Goal: Information Seeking & Learning: Learn about a topic

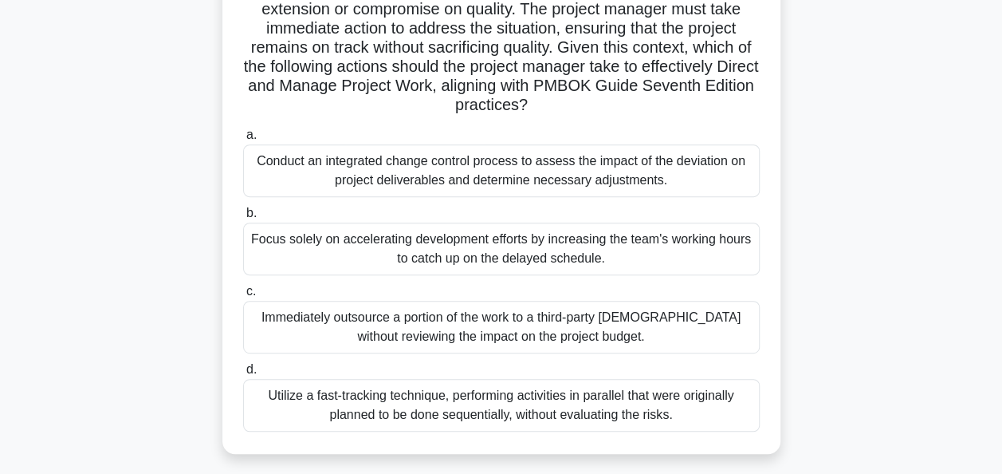
scroll to position [255, 0]
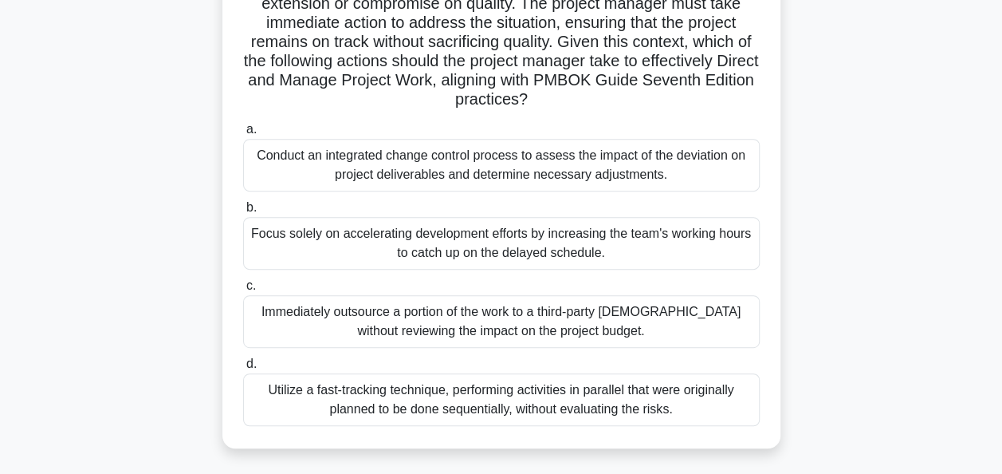
click at [713, 179] on div "Conduct an integrated change control process to assess the impact of the deviat…" at bounding box center [501, 165] width 517 height 53
click at [243, 135] on input "a. Conduct an integrated change control process to assess the impact of the dev…" at bounding box center [243, 129] width 0 height 10
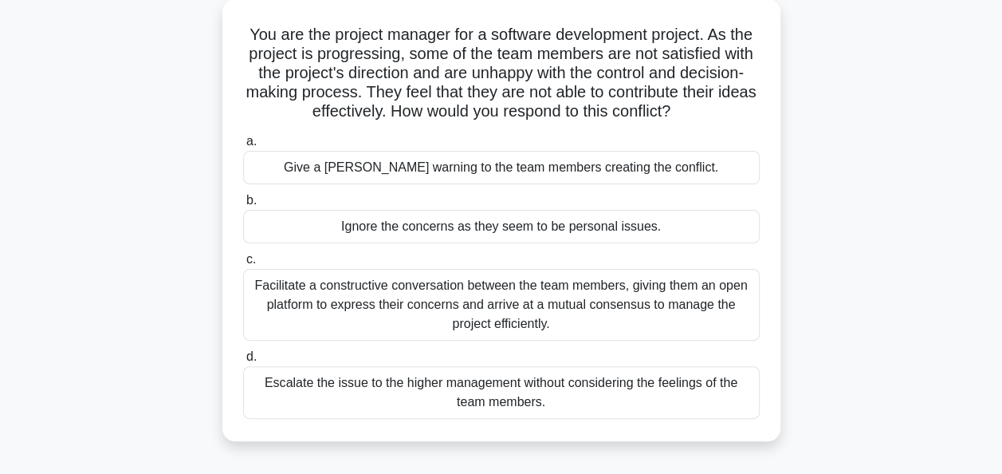
scroll to position [96, 0]
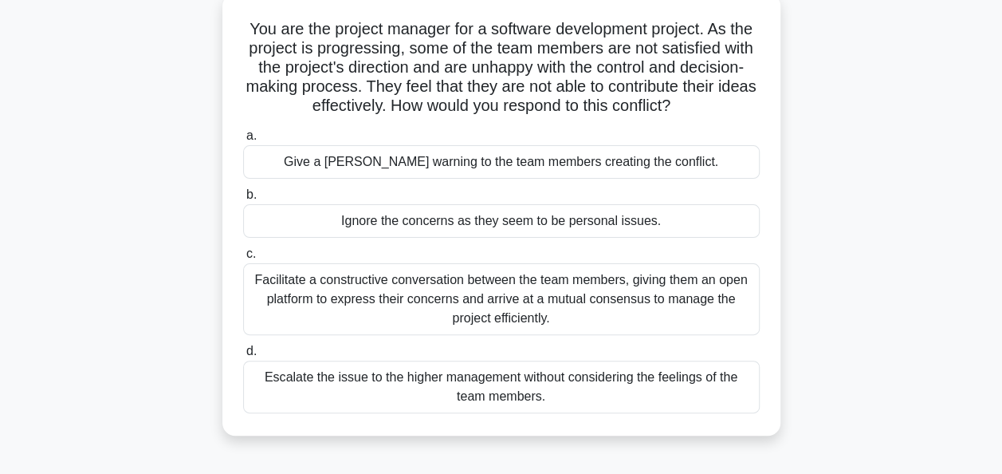
click at [655, 313] on div "Facilitate a constructive conversation between the team members, giving them an…" at bounding box center [501, 299] width 517 height 72
click at [243, 259] on input "c. Facilitate a constructive conversation between the team members, giving them…" at bounding box center [243, 254] width 0 height 10
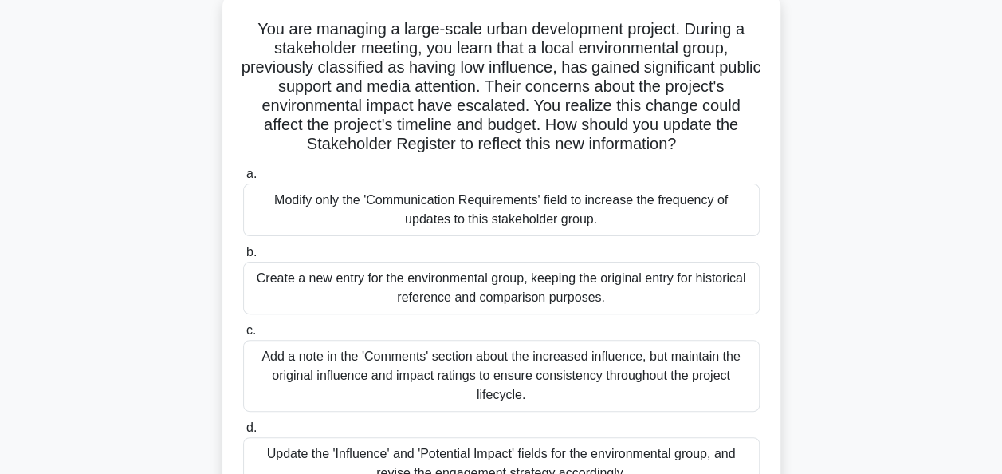
scroll to position [128, 0]
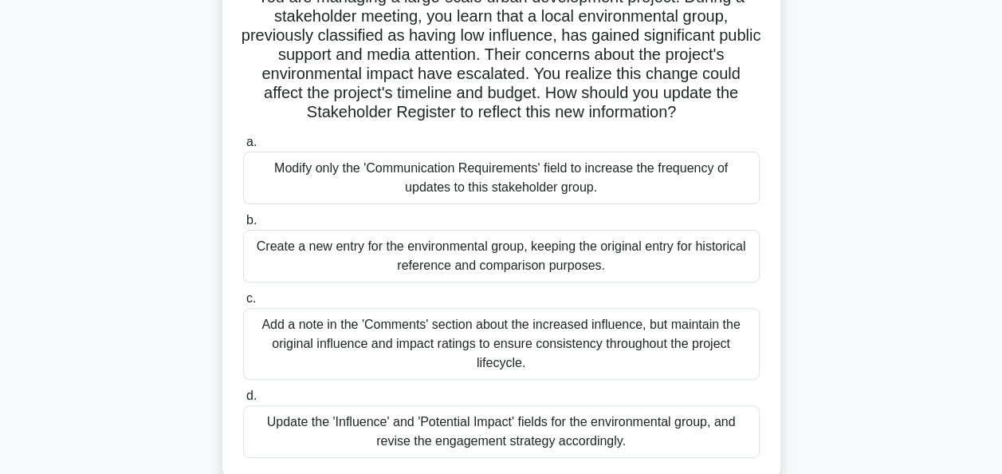
click at [320, 427] on div "Update the 'Influence' and 'Potential Impact' fields for the environmental grou…" at bounding box center [501, 431] width 517 height 53
click at [243, 401] on input "d. Update the 'Influence' and 'Potential Impact' fields for the environmental g…" at bounding box center [243, 396] width 0 height 10
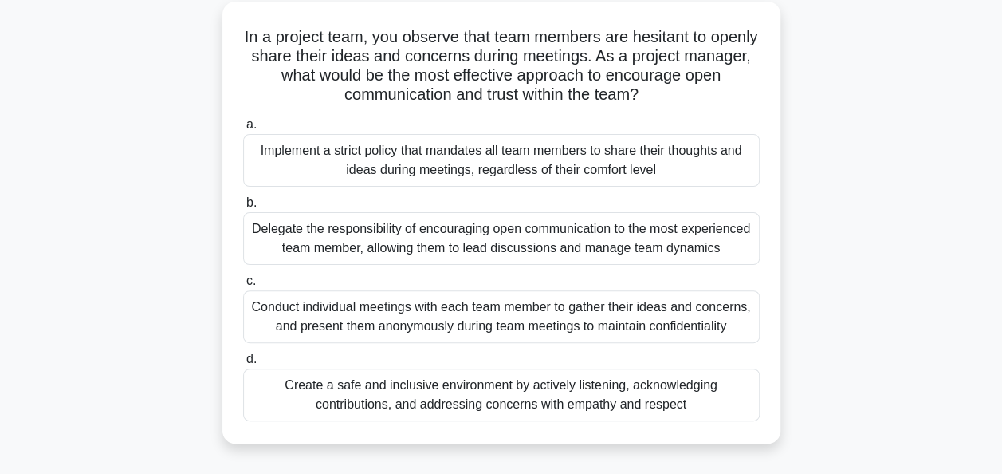
scroll to position [96, 0]
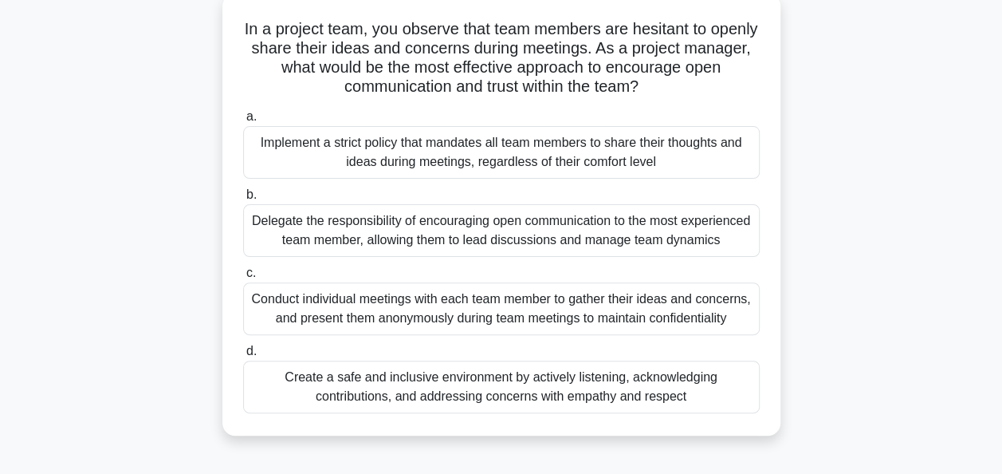
click at [324, 313] on div "Conduct individual meetings with each team member to gather their ideas and con…" at bounding box center [501, 308] width 517 height 53
click at [243, 278] on input "c. Conduct individual meetings with each team member to gather their ideas and …" at bounding box center [243, 273] width 0 height 10
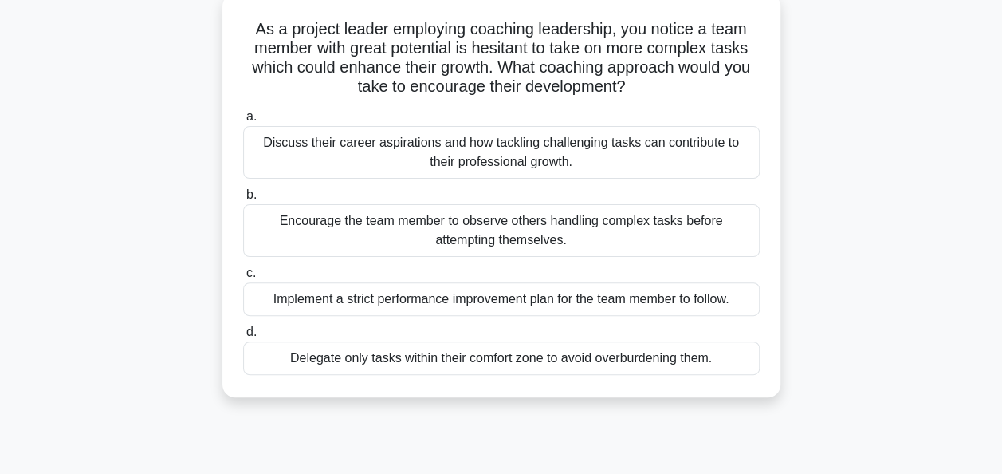
click at [340, 169] on div "Discuss their career aspirations and how tackling challenging tasks can contrib…" at bounding box center [501, 152] width 517 height 53
click at [243, 122] on input "a. Discuss their career aspirations and how tackling challenging tasks can cont…" at bounding box center [243, 117] width 0 height 10
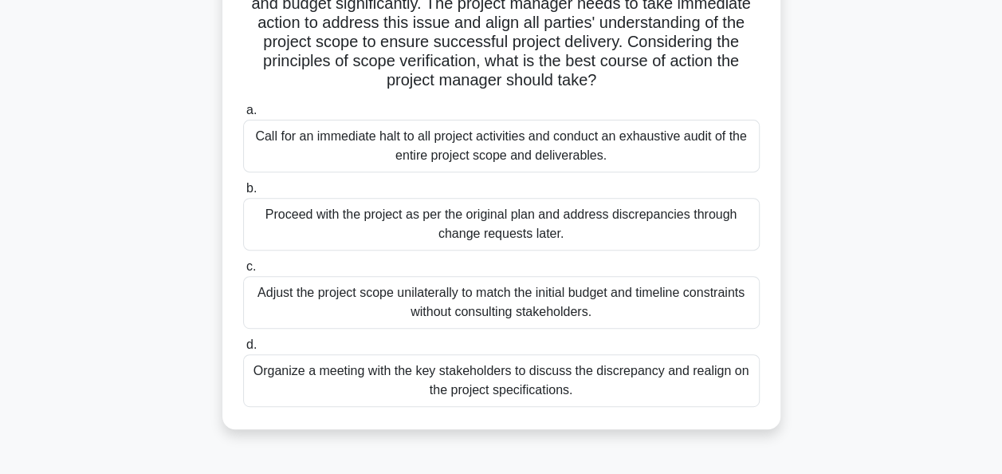
scroll to position [223, 0]
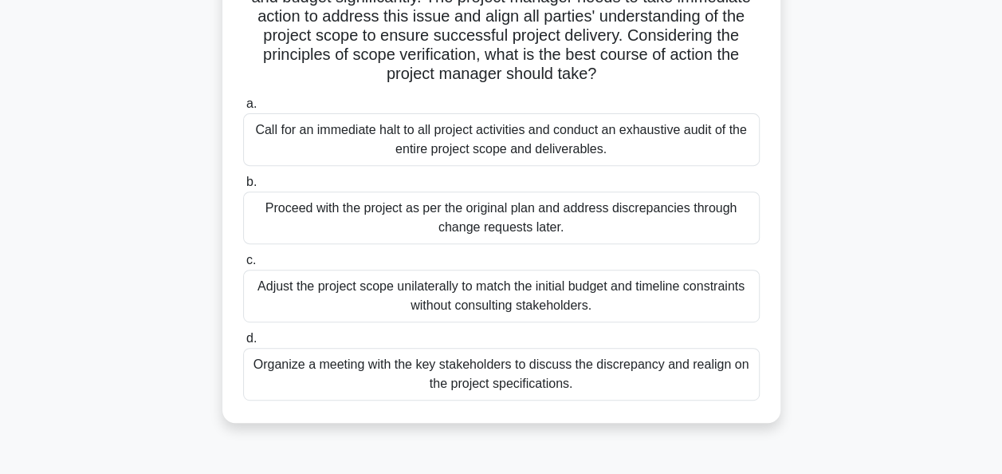
click at [353, 368] on div "Organize a meeting with the key stakeholders to discuss the discrepancy and rea…" at bounding box center [501, 374] width 517 height 53
click at [243, 344] on input "d. Organize a meeting with the key stakeholders to discuss the discrepancy and …" at bounding box center [243, 338] width 0 height 10
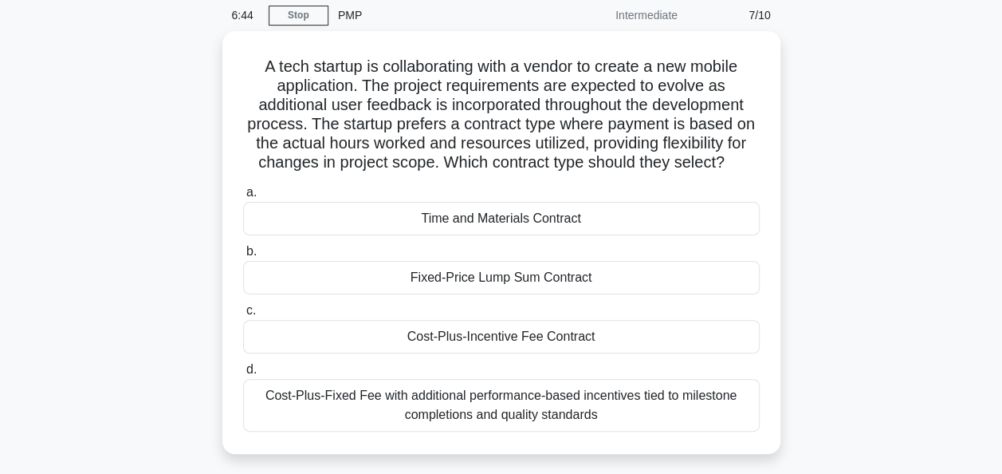
scroll to position [64, 0]
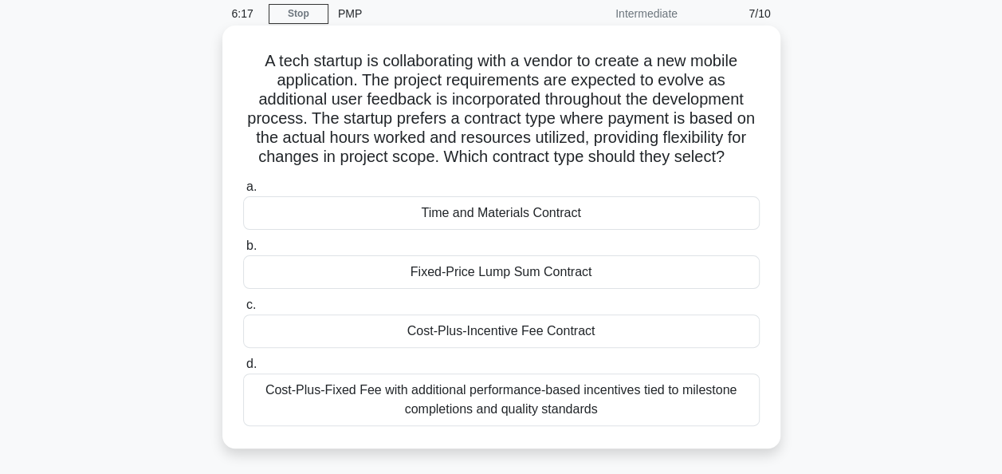
click at [321, 222] on div "Time and Materials Contract" at bounding box center [501, 212] width 517 height 33
click at [243, 192] on input "a. Time and Materials Contract" at bounding box center [243, 187] width 0 height 10
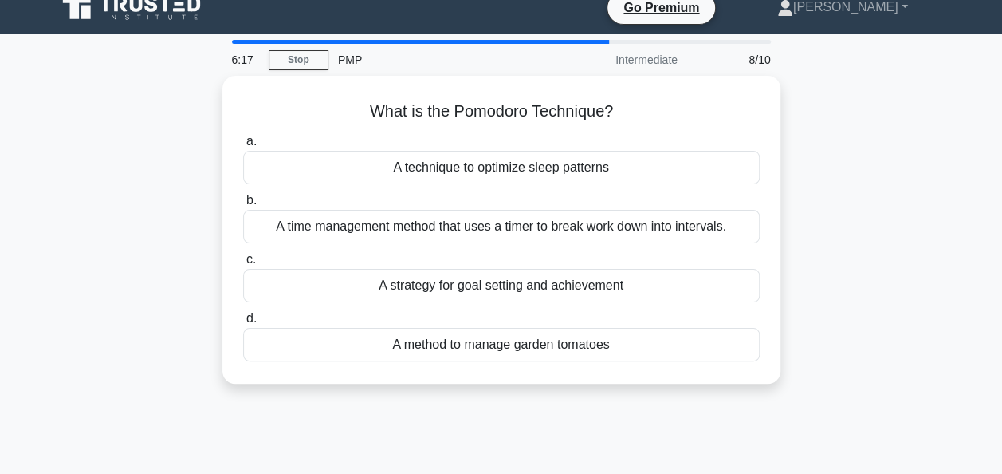
scroll to position [0, 0]
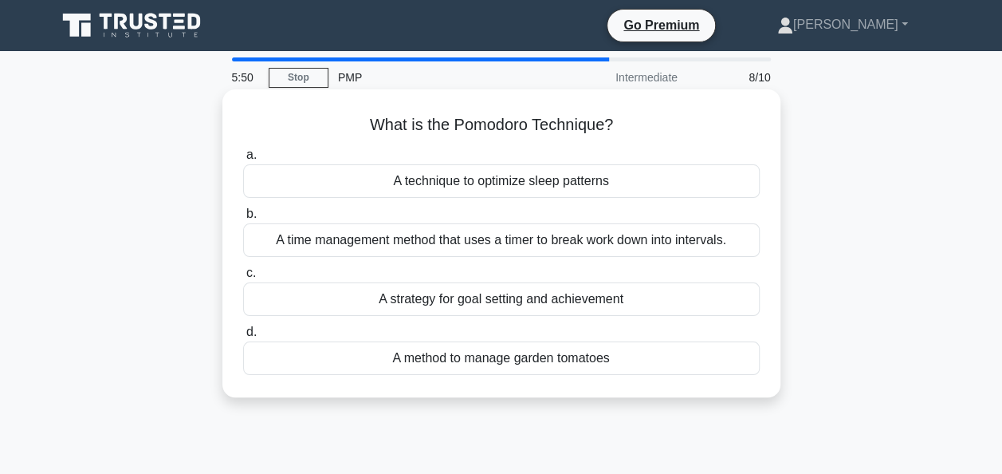
click at [311, 246] on div "A time management method that uses a timer to break work down into intervals." at bounding box center [501, 239] width 517 height 33
click at [243, 219] on input "b. A time management method that uses a timer to break work down into intervals." at bounding box center [243, 214] width 0 height 10
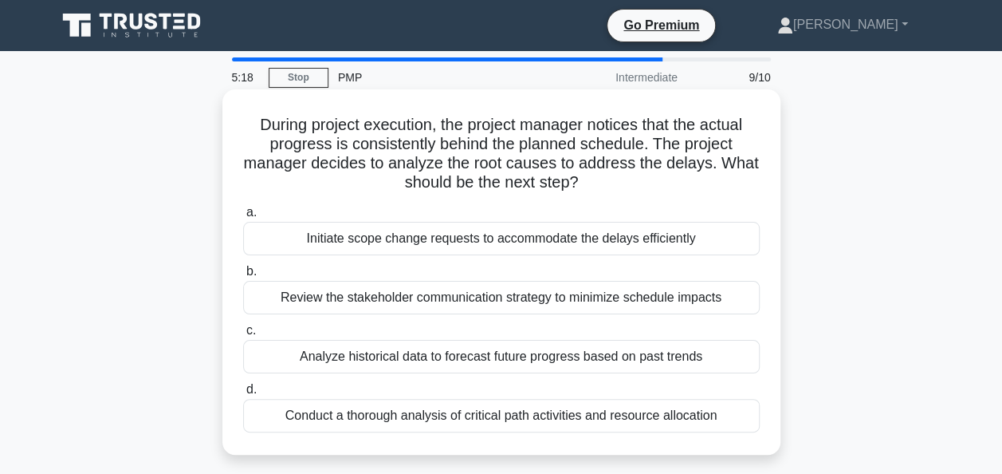
click at [417, 411] on div "Conduct a thorough analysis of critical path activities and resource allocation" at bounding box center [501, 415] width 517 height 33
click at [243, 395] on input "d. Conduct a thorough analysis of critical path activities and resource allocat…" at bounding box center [243, 389] width 0 height 10
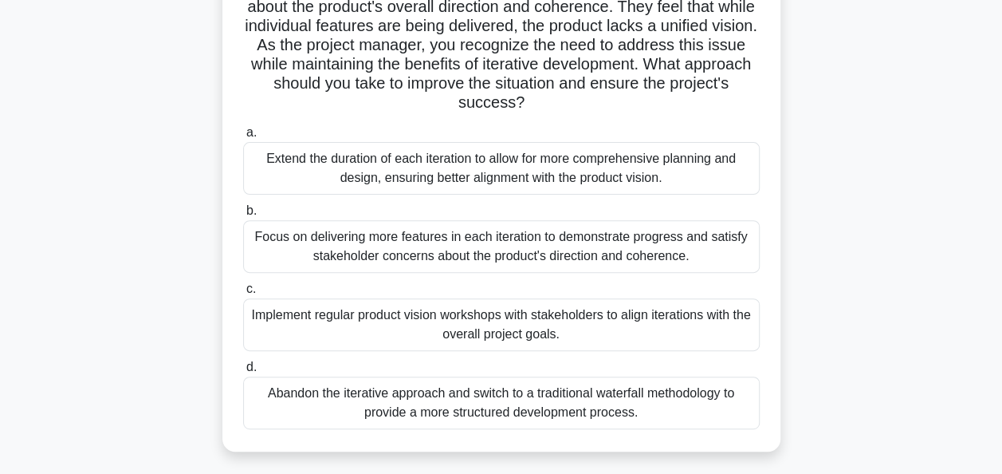
scroll to position [159, 0]
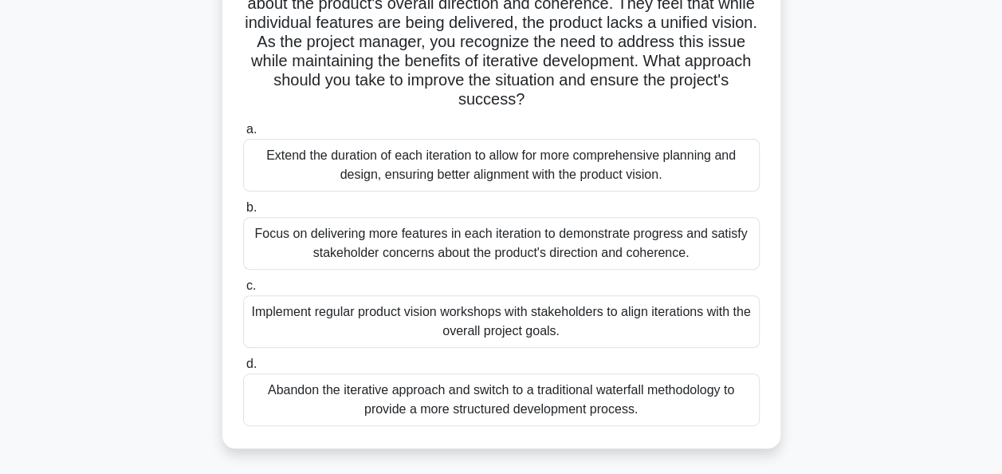
click at [343, 330] on div "Implement regular product vision workshops with stakeholders to align iteration…" at bounding box center [501, 321] width 517 height 53
click at [243, 291] on input "c. Implement regular product vision workshops with stakeholders to align iterat…" at bounding box center [243, 286] width 0 height 10
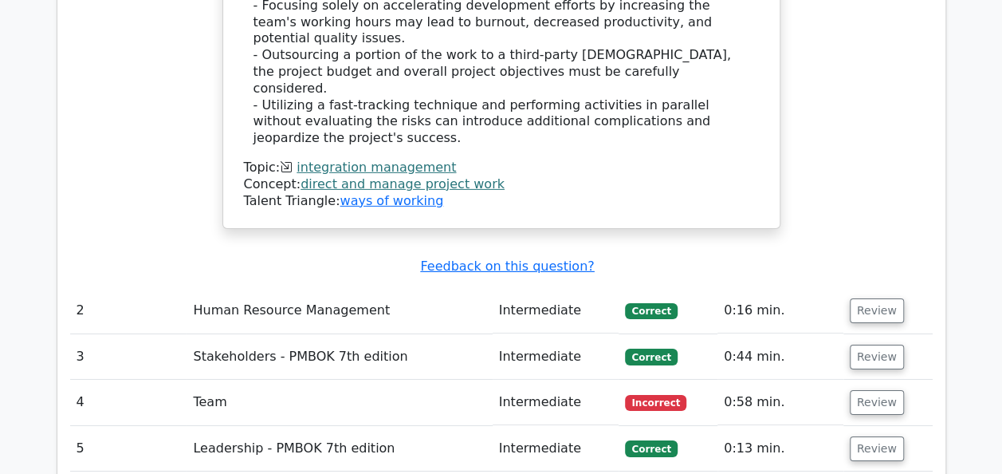
scroll to position [2485, 0]
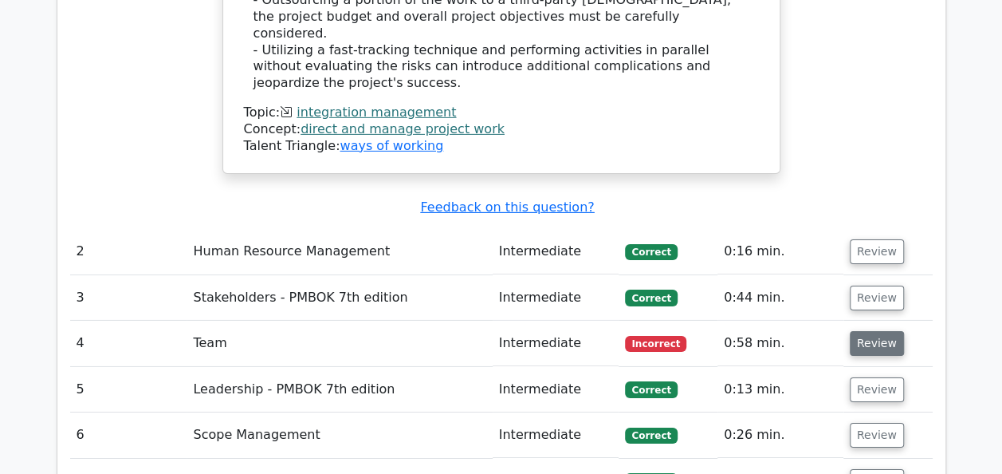
click at [856, 331] on button "Review" at bounding box center [877, 343] width 54 height 25
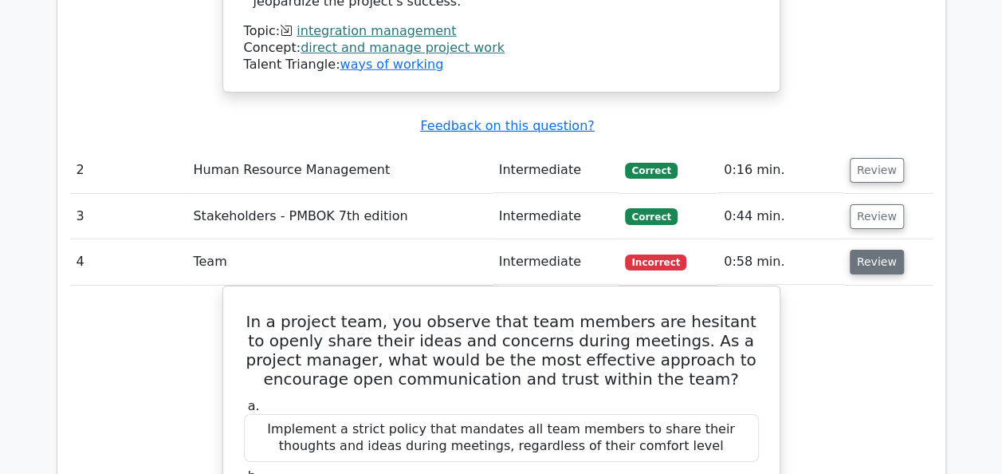
scroll to position [2676, 0]
